Goal: Task Accomplishment & Management: Complete application form

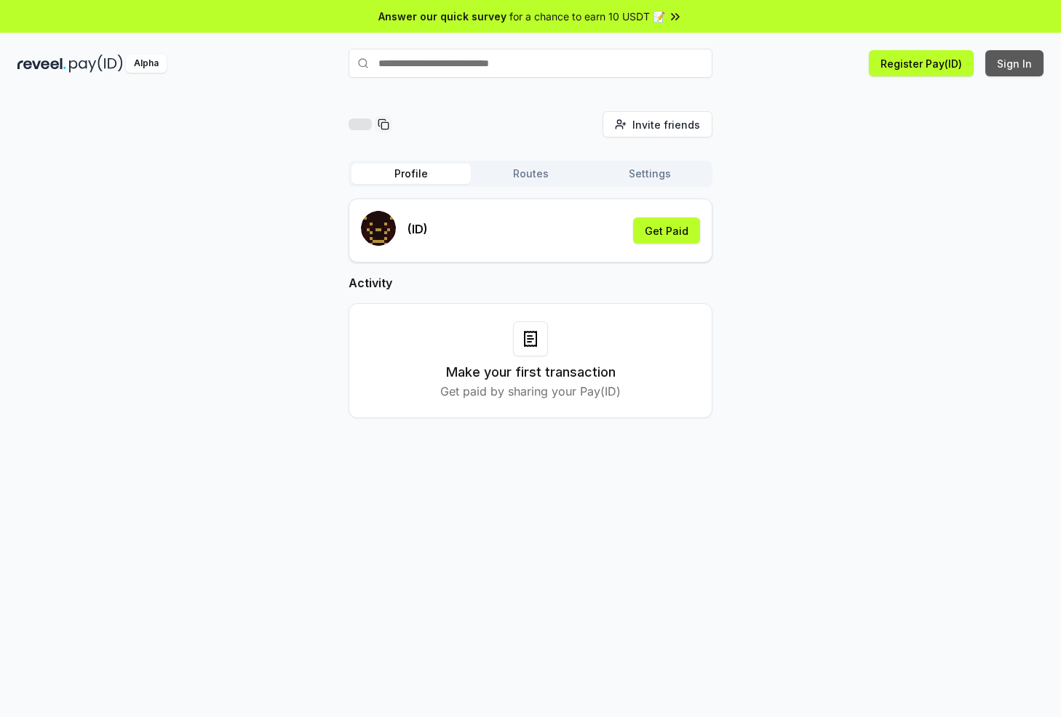
click at [1008, 65] on button "Sign In" at bounding box center [1014, 63] width 58 height 26
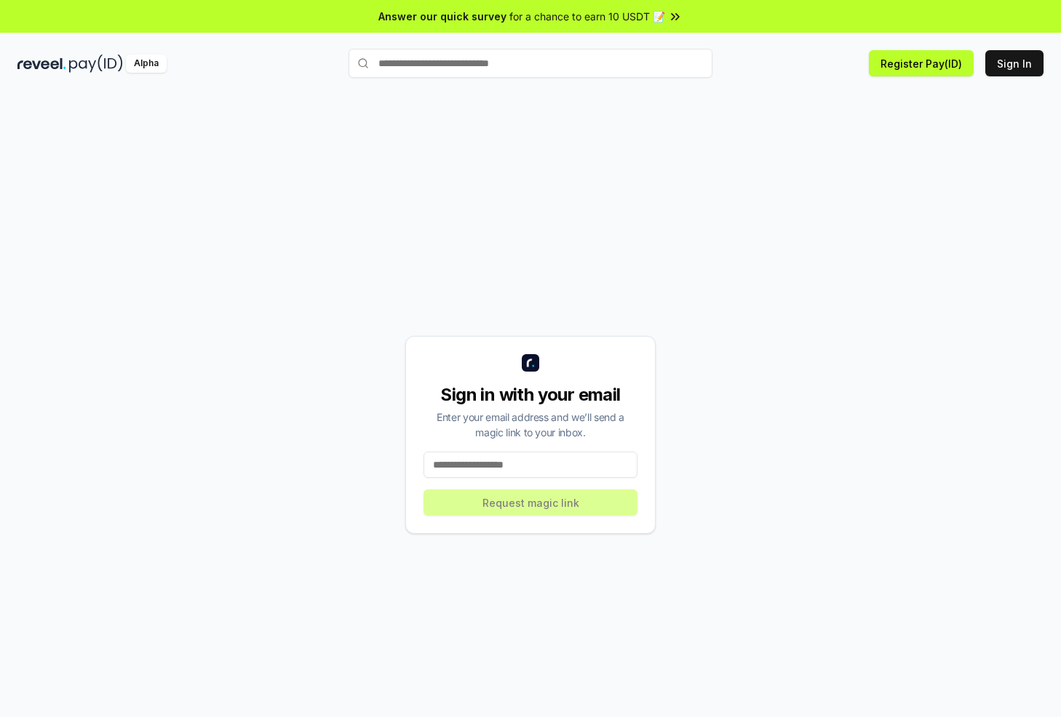
click at [519, 469] on input at bounding box center [530, 465] width 214 height 26
click at [518, 467] on input at bounding box center [530, 465] width 214 height 26
click at [517, 466] on input at bounding box center [530, 465] width 214 height 26
click at [919, 68] on button "Register Pay(ID)" at bounding box center [921, 63] width 105 height 26
